Goal: Task Accomplishment & Management: Manage account settings

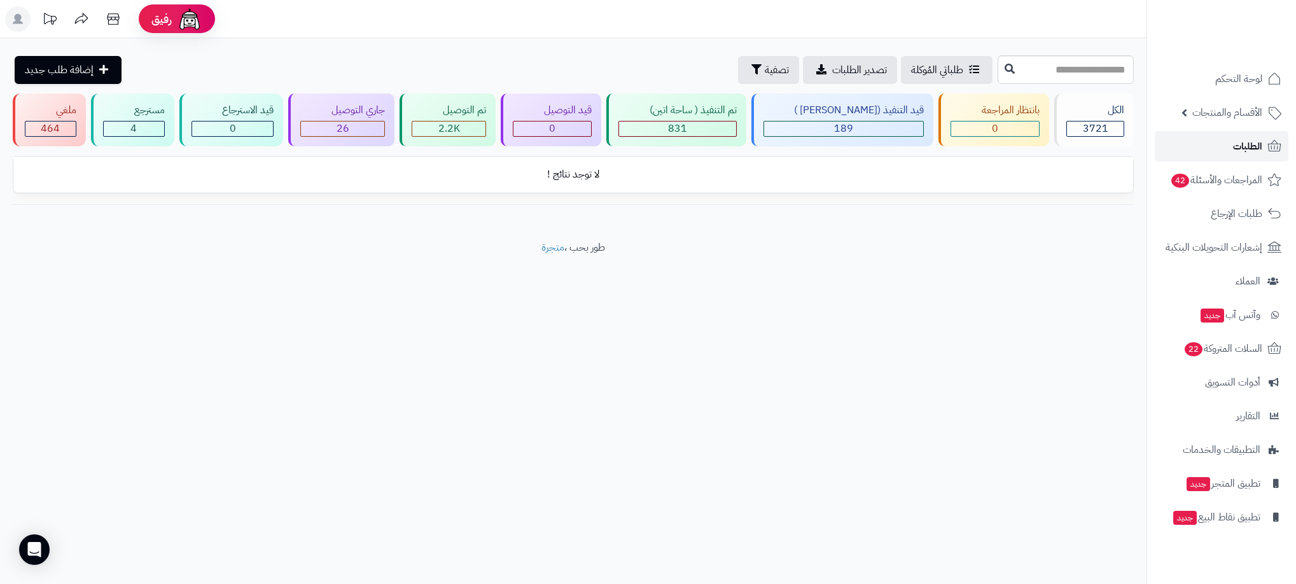
click at [1266, 151] on icon at bounding box center [1273, 146] width 15 height 15
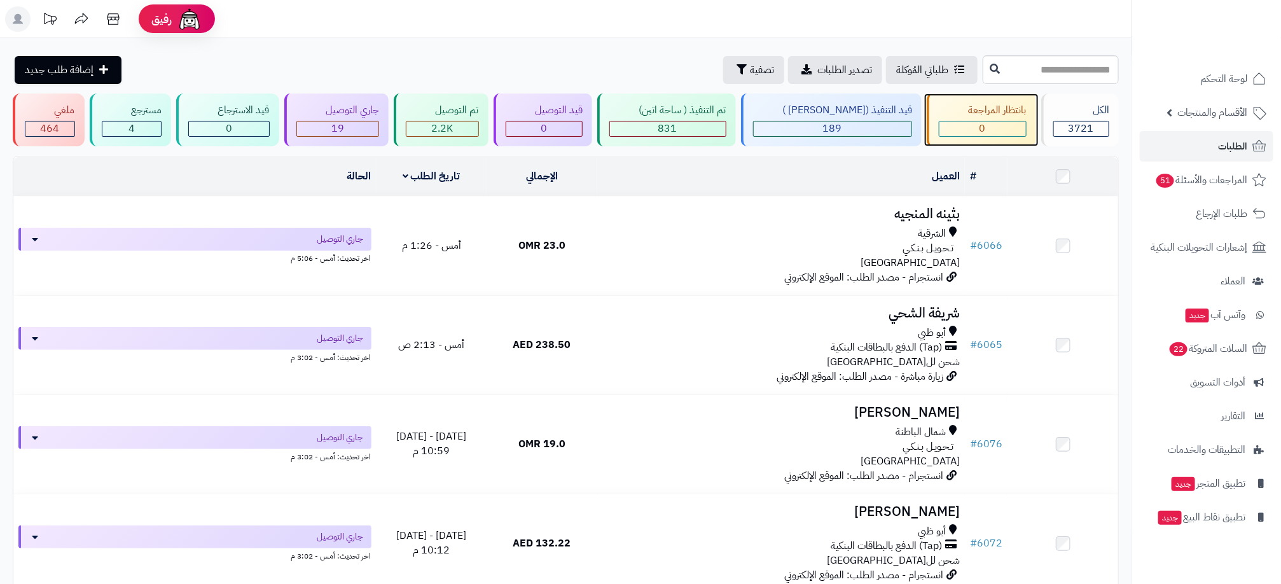
click at [970, 128] on div "0" at bounding box center [982, 128] width 86 height 15
